Goal: Task Accomplishment & Management: Complete application form

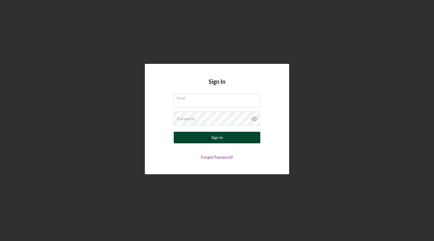
type input "[EMAIL_ADDRESS][DOMAIN_NAME]"
click at [209, 139] on button "Sign In" at bounding box center [217, 138] width 87 height 12
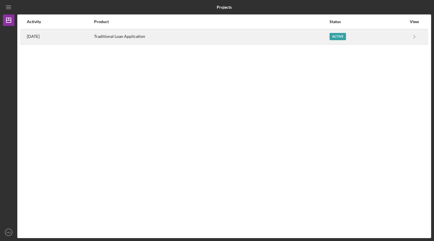
click at [287, 36] on div "Traditional Loan Application" at bounding box center [211, 36] width 235 height 14
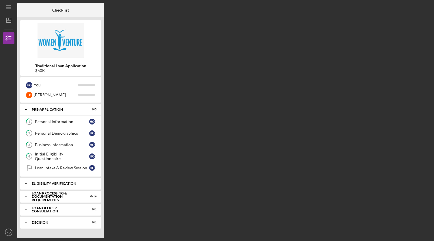
click at [48, 185] on div "Icon/Expander Eligibility Verification 0 / 1" at bounding box center [60, 183] width 81 height 12
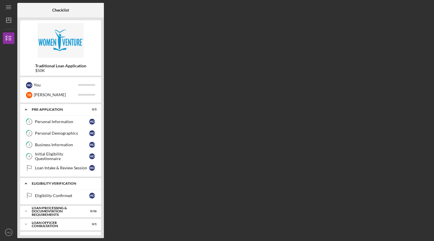
click at [48, 185] on div "Icon/Expander Eligibility Verification 0 / 1" at bounding box center [60, 183] width 81 height 12
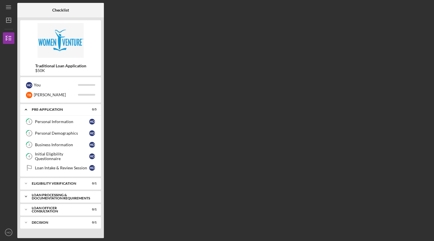
click at [46, 193] on div "Loan Processing & Documentation Requirements" at bounding box center [63, 196] width 62 height 7
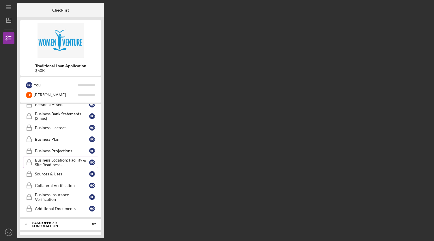
scroll to position [180, 0]
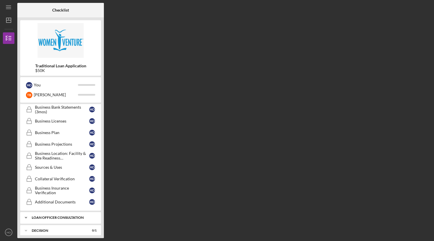
click at [51, 216] on div "Icon/Expander Loan Officer Consultation 0 / 1" at bounding box center [60, 218] width 81 height 12
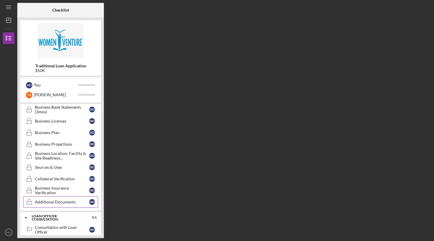
scroll to position [194, 0]
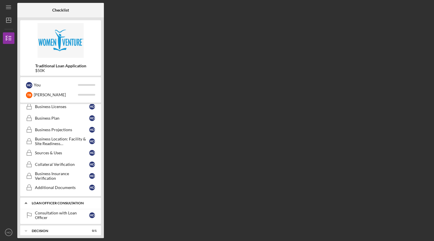
click at [48, 201] on div "Loan Officer Consultation" at bounding box center [63, 202] width 62 height 3
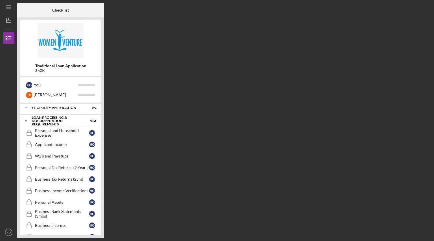
scroll to position [0, 0]
